Goal: Find specific page/section: Find specific page/section

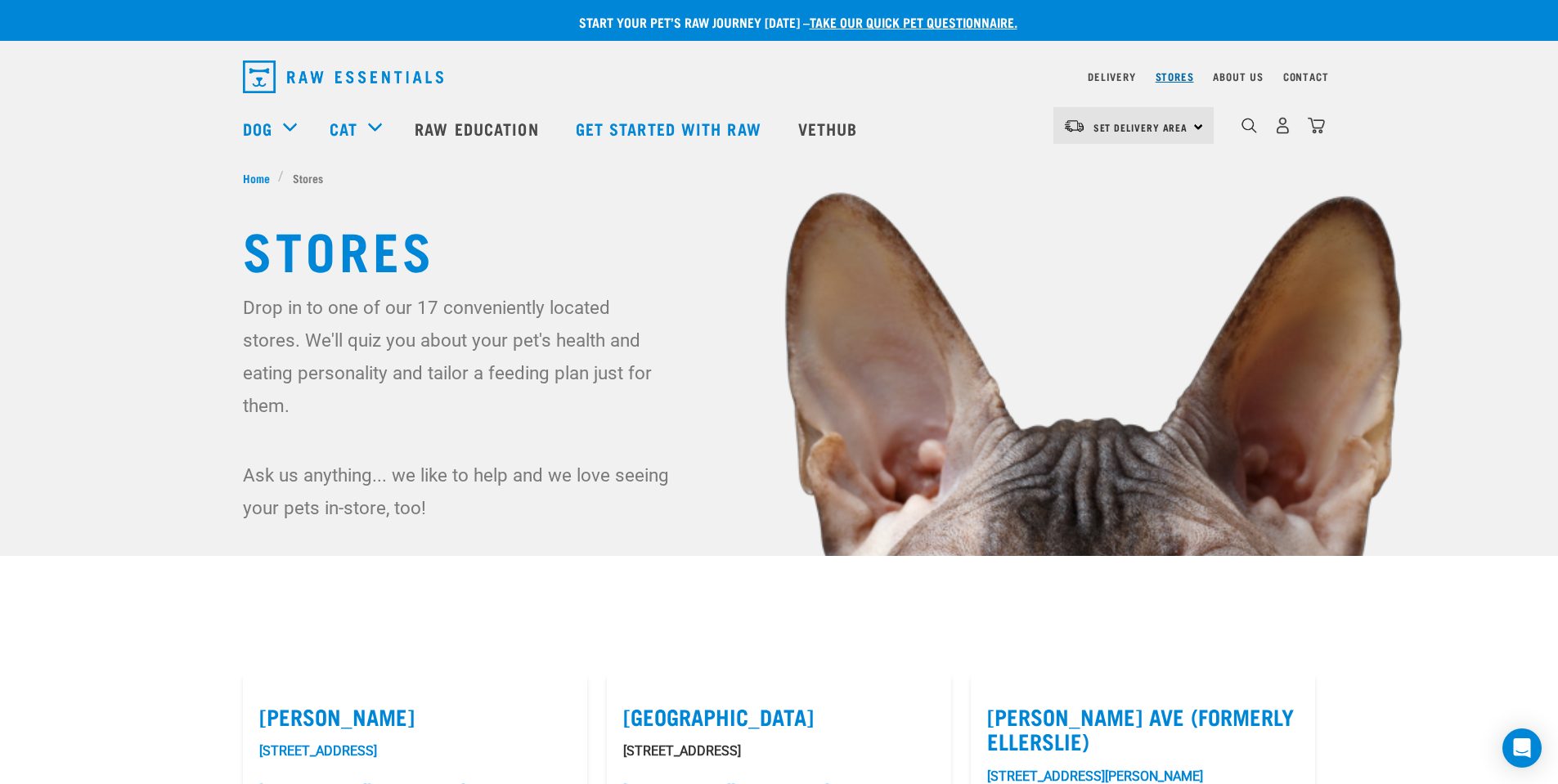
click at [1168, 82] on div "Stores" at bounding box center [1174, 77] width 39 height 20
click at [1171, 76] on link "Stores" at bounding box center [1174, 77] width 39 height 5
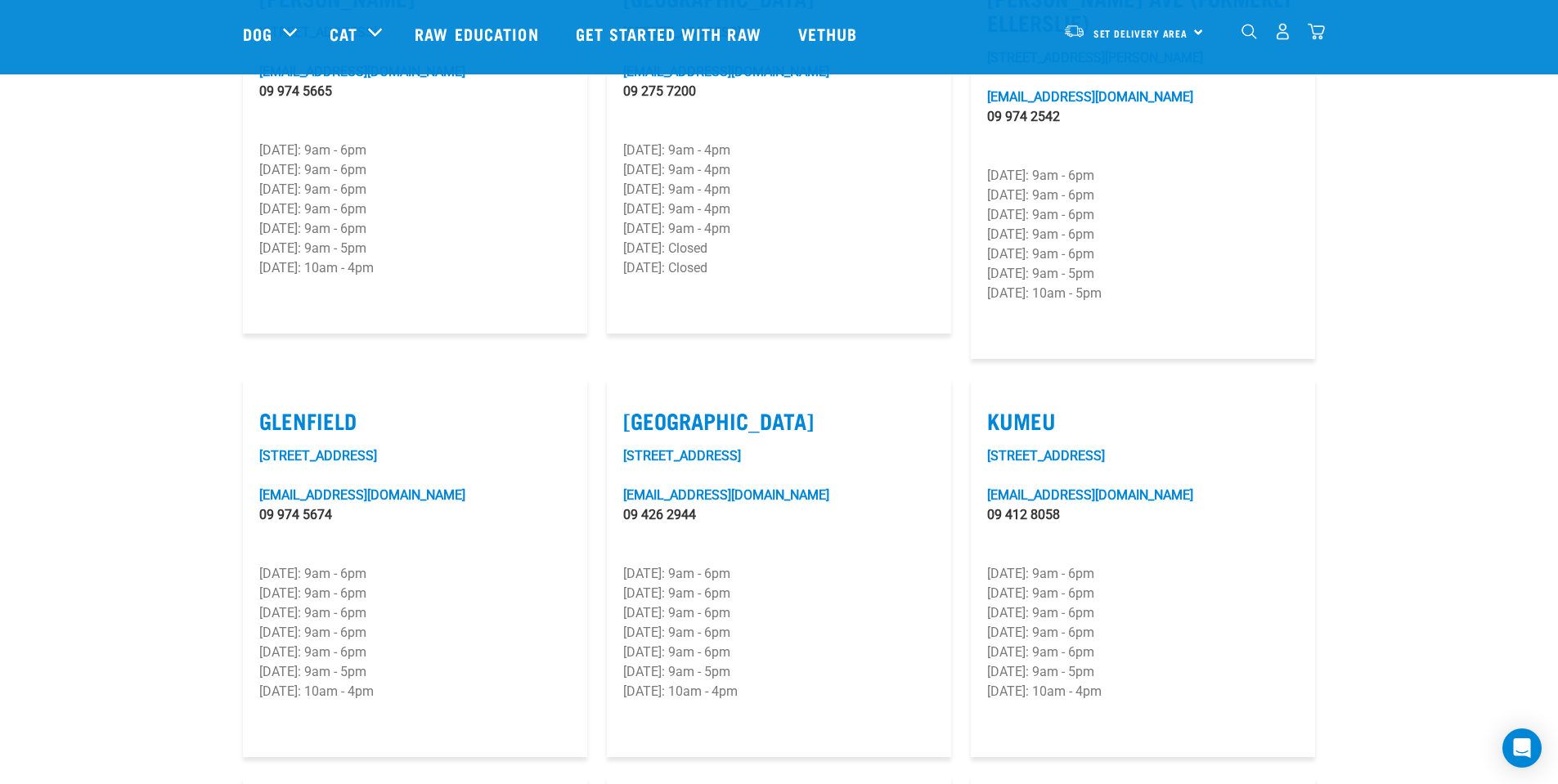
scroll to position [654, 0]
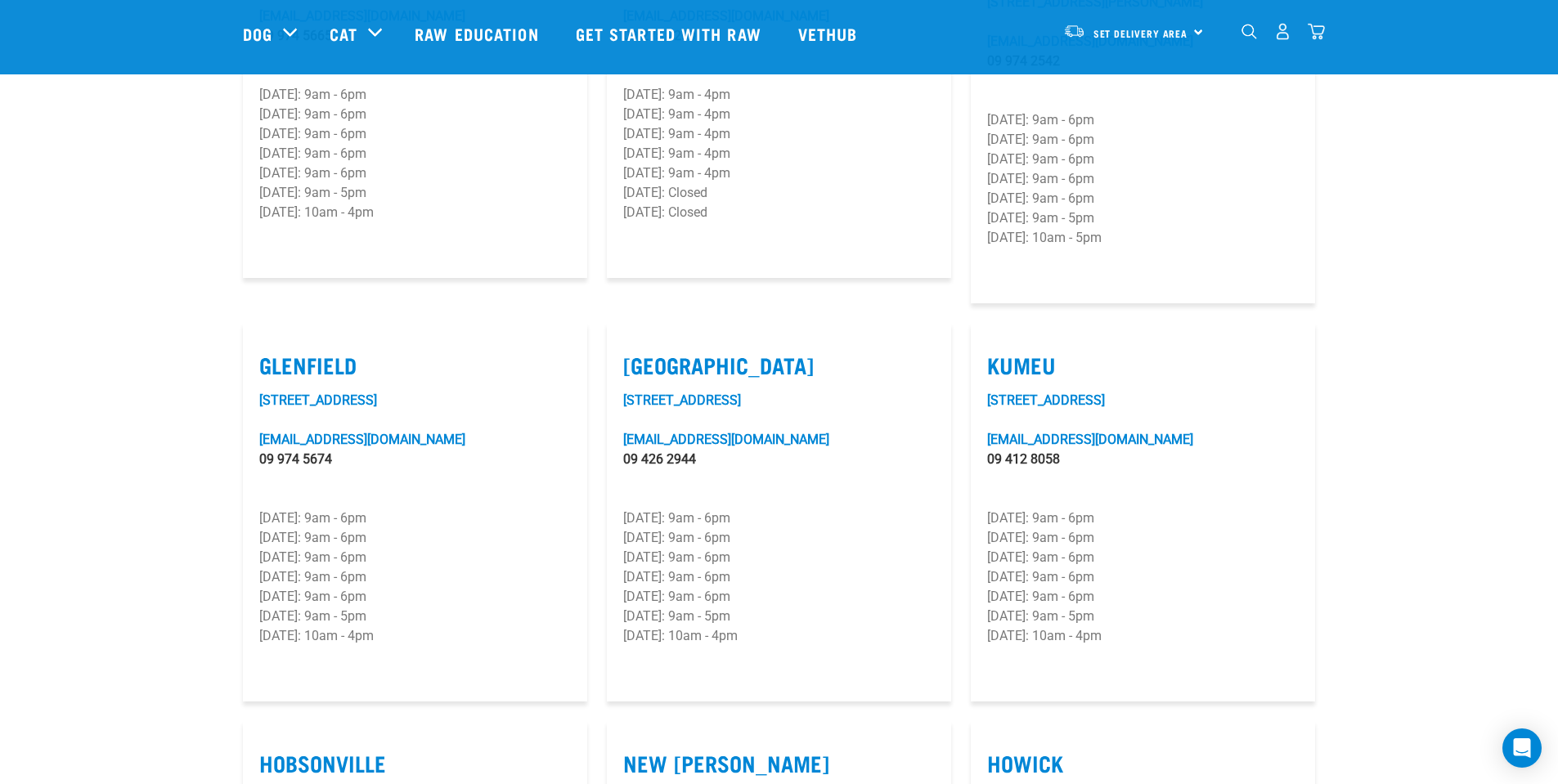
drag, startPoint x: 422, startPoint y: 599, endPoint x: 255, endPoint y: 316, distance: 328.6
click at [255, 323] on article "Glenfield 239 Archers Road glenfield@rawessentials.co.nz 09 974 5674 Monday: 9a…" at bounding box center [415, 512] width 344 height 378
click at [455, 567] on p "Thursday: 9am - 6pm" at bounding box center [415, 577] width 312 height 20
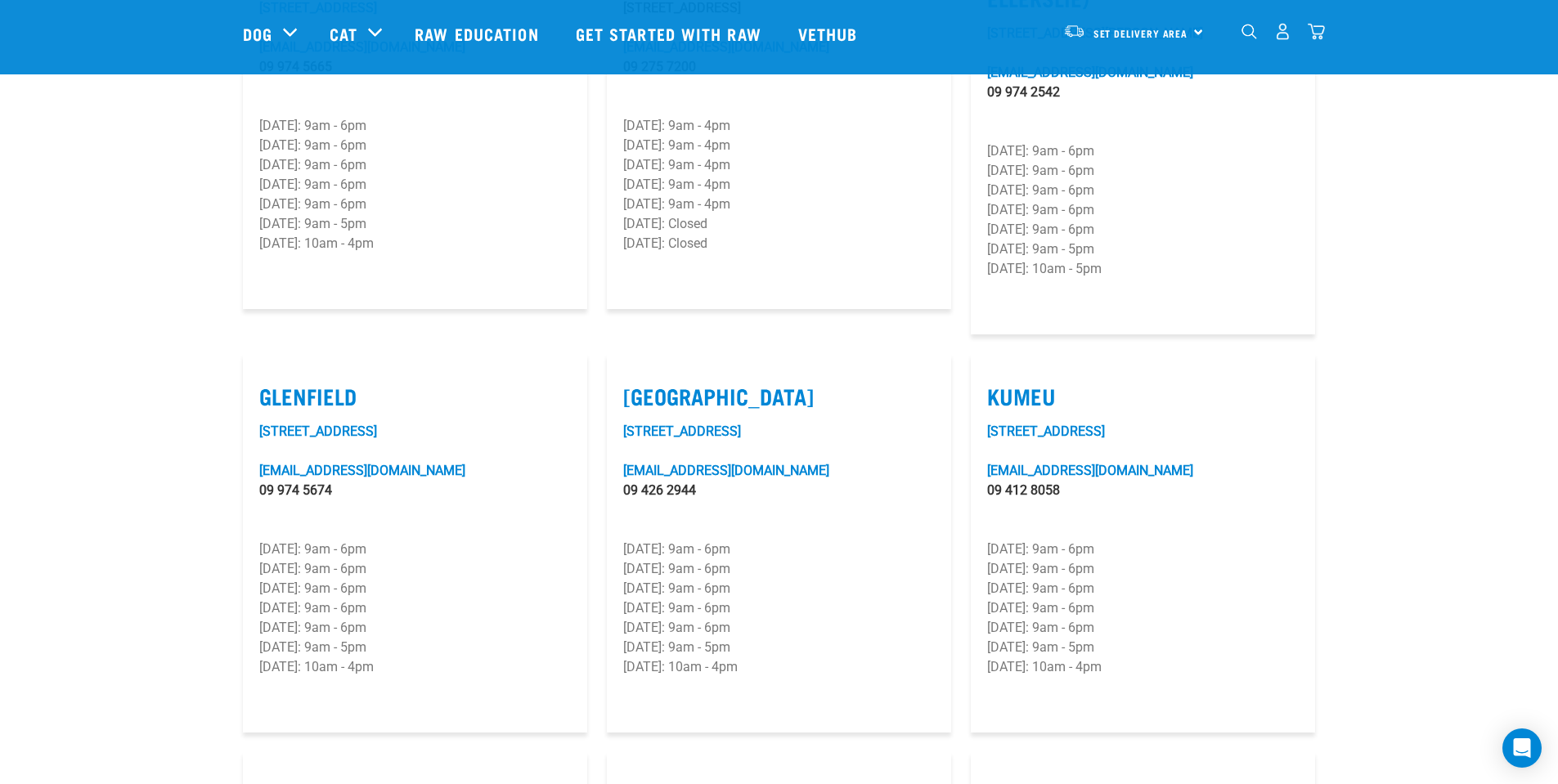
scroll to position [817, 0]
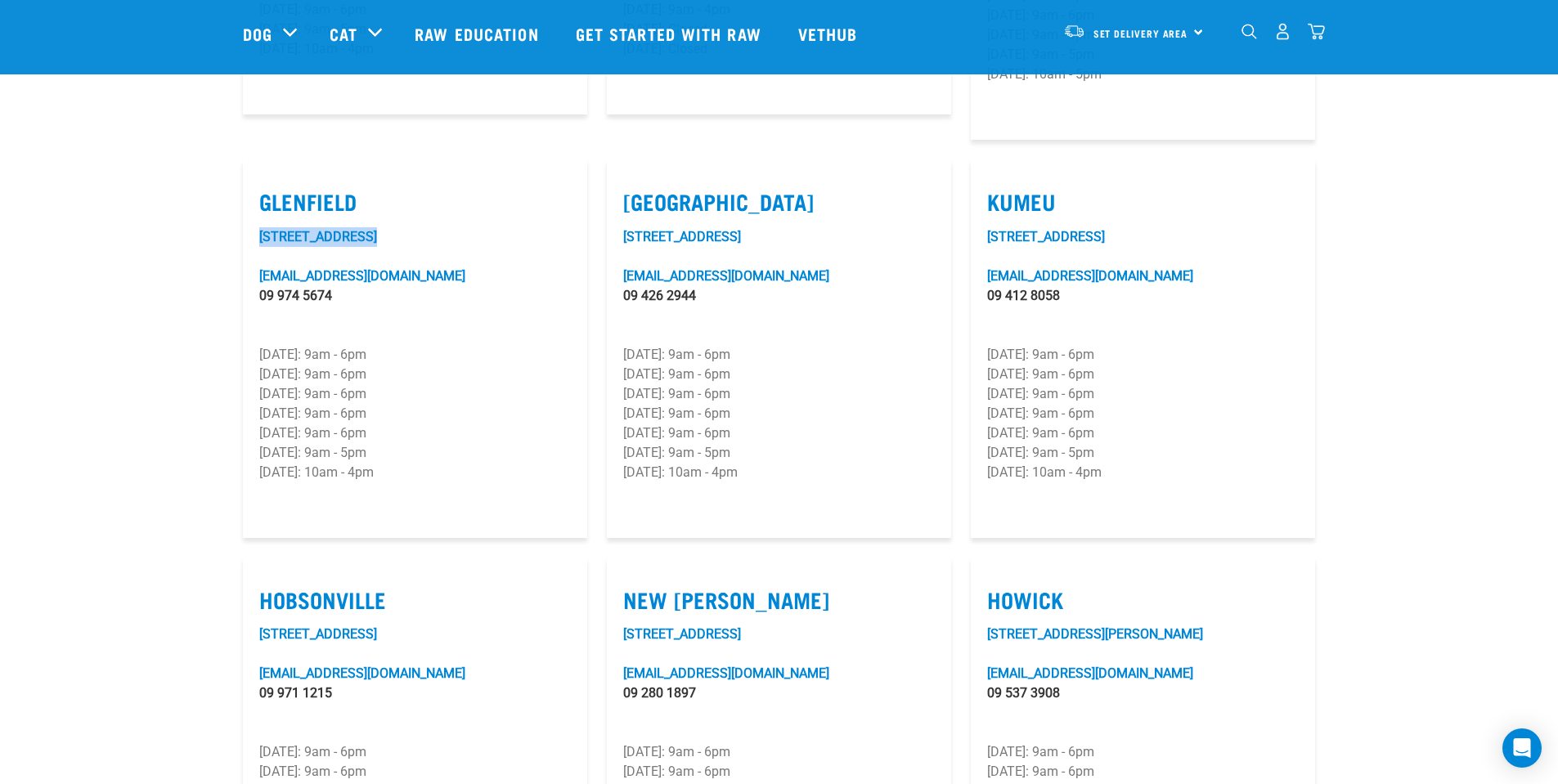
drag, startPoint x: 288, startPoint y: 183, endPoint x: 245, endPoint y: 181, distance: 43.0
click at [245, 181] on article "Glenfield 239 Archers Road glenfield@rawessentials.co.nz 09 974 5674 Monday: 9a…" at bounding box center [415, 348] width 344 height 378
copy link "239 Archers Road"
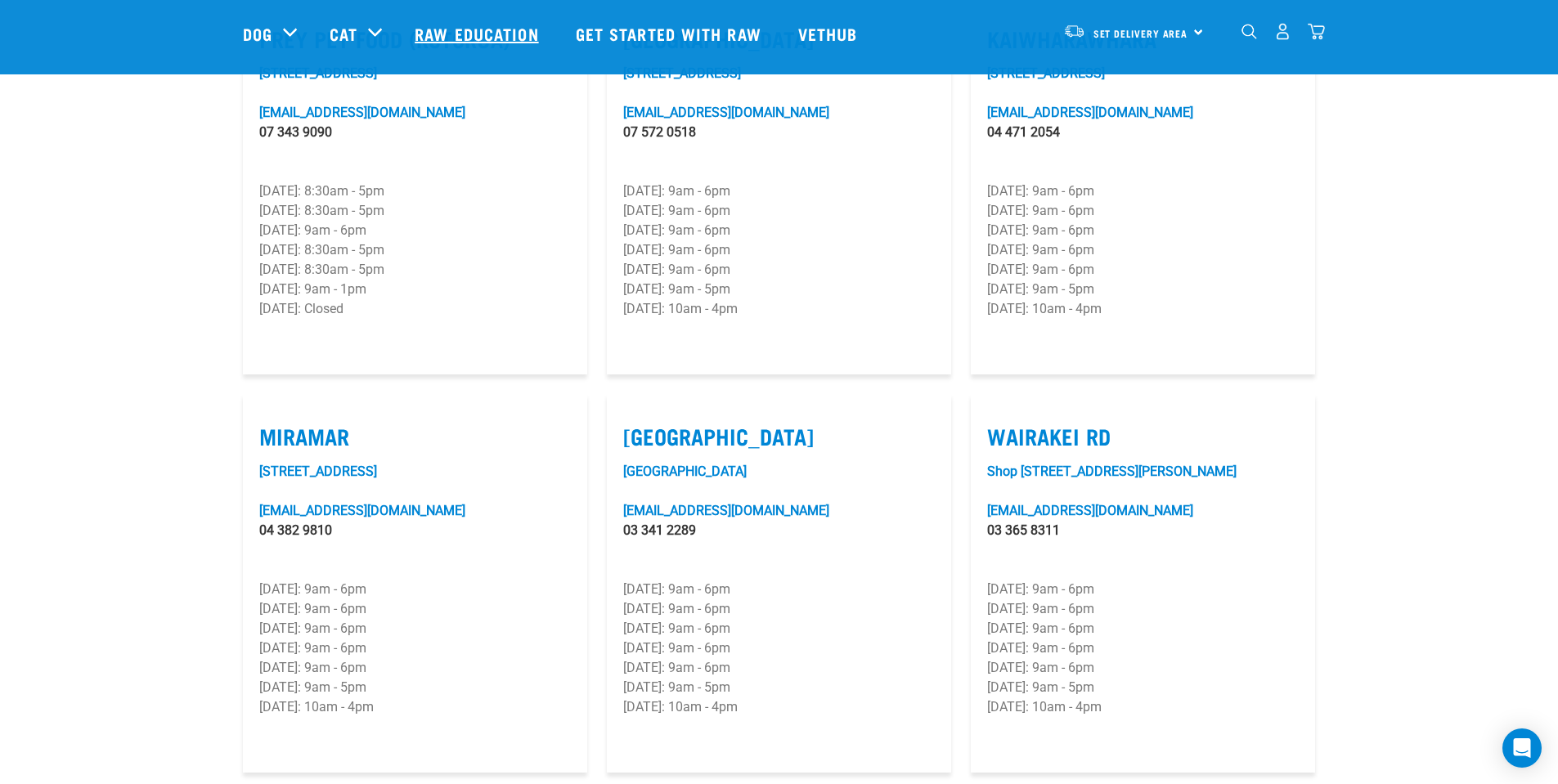
scroll to position [1956, 0]
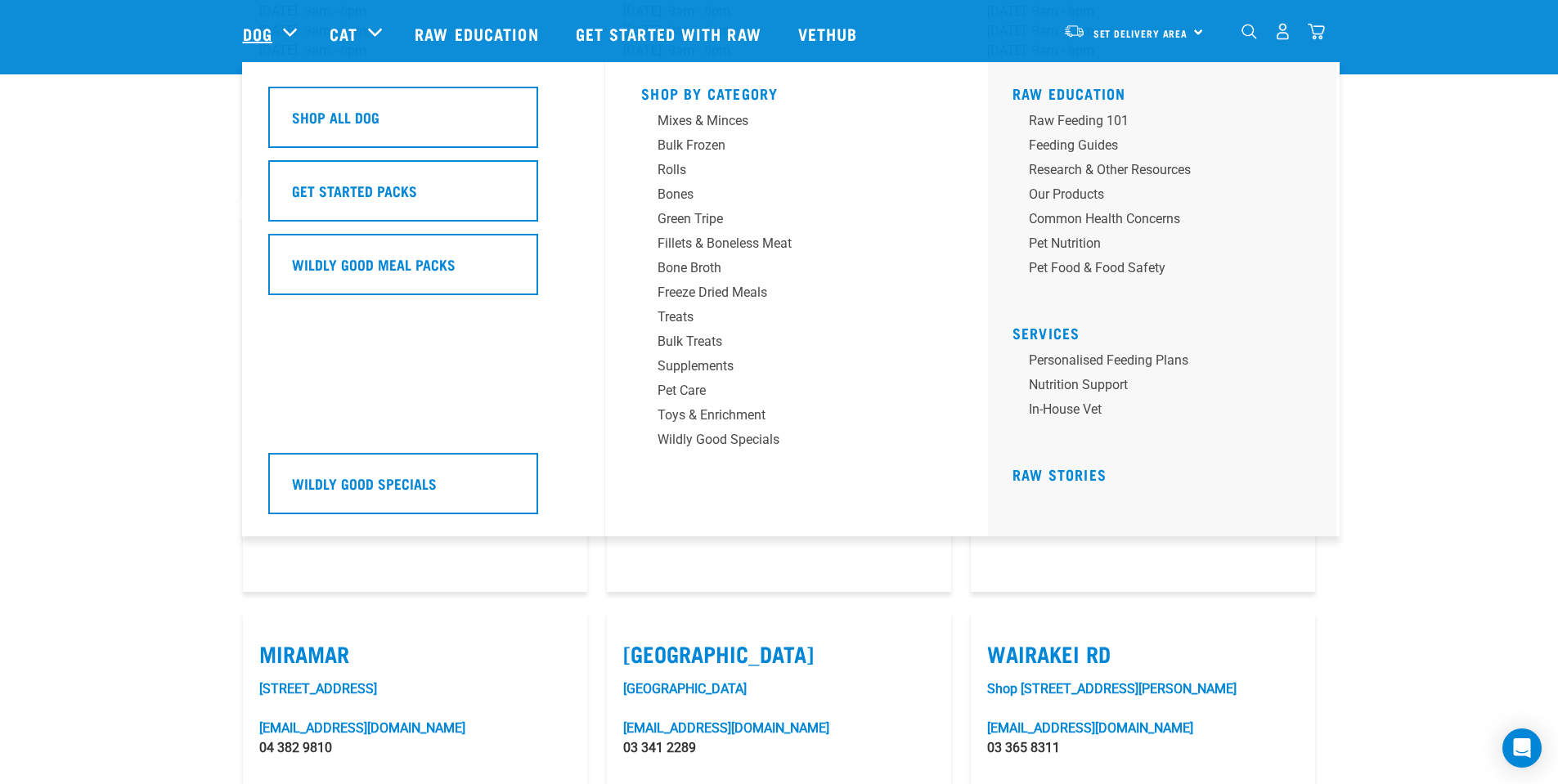
click at [244, 23] on link "Dog" at bounding box center [258, 33] width 30 height 24
